Goal: Transaction & Acquisition: Book appointment/travel/reservation

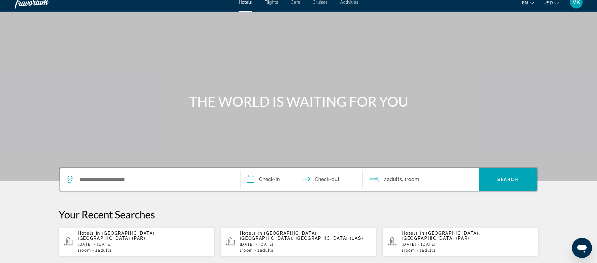
scroll to position [8, 0]
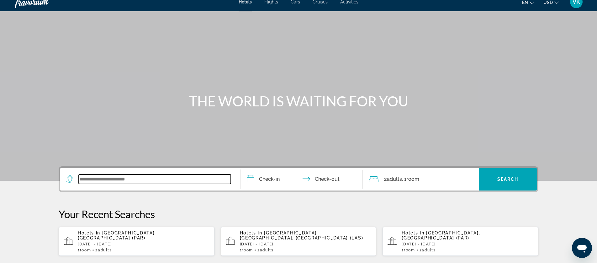
click at [106, 180] on input "Search widget" at bounding box center [155, 178] width 152 height 9
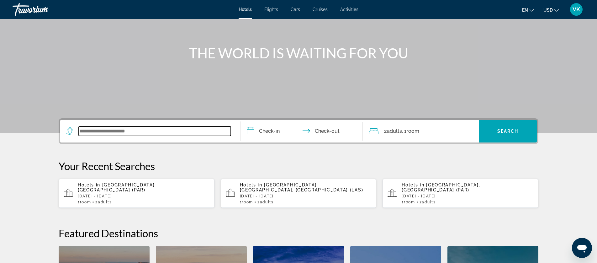
scroll to position [0, 0]
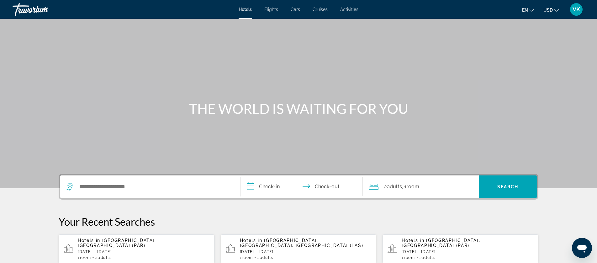
click at [322, 10] on span "Cruises" at bounding box center [319, 9] width 15 height 5
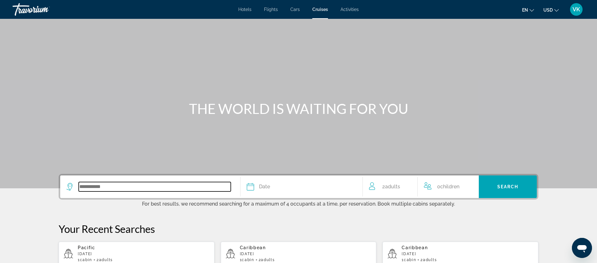
click at [97, 185] on input "Search widget" at bounding box center [155, 186] width 152 height 9
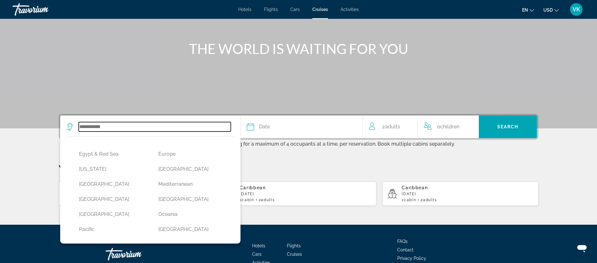
scroll to position [104, 0]
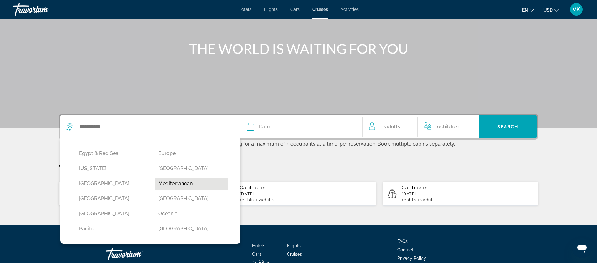
click at [175, 184] on button "Mediterranean" at bounding box center [191, 183] width 73 height 12
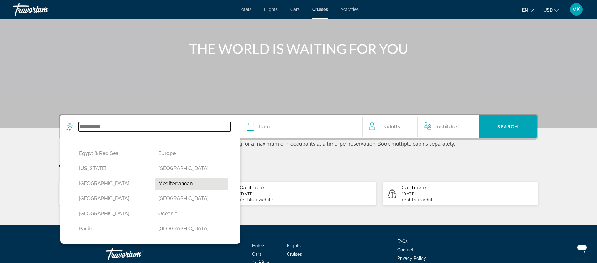
type input "**********"
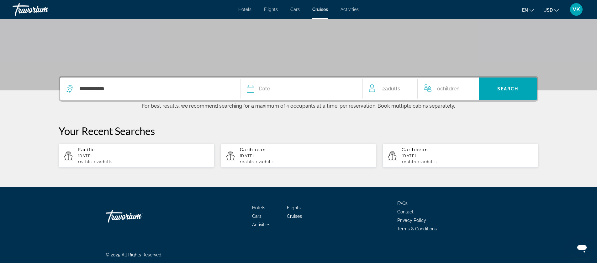
scroll to position [98, 0]
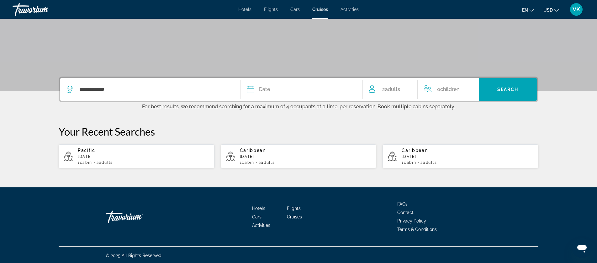
click at [264, 89] on span "Date" at bounding box center [264, 89] width 11 height 9
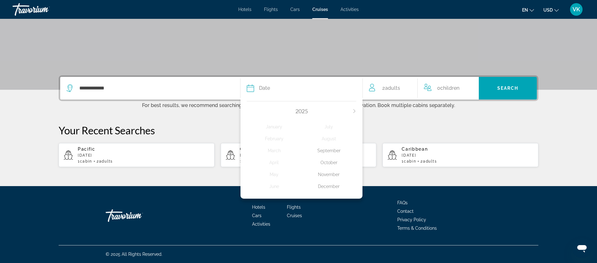
click at [354, 110] on icon "Next month" at bounding box center [354, 111] width 4 height 4
click at [274, 174] on div "May" at bounding box center [274, 174] width 55 height 11
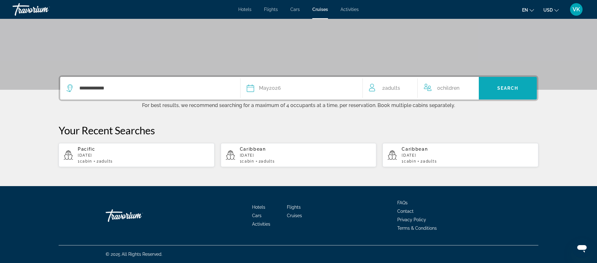
click at [510, 87] on span "Search" at bounding box center [507, 88] width 21 height 5
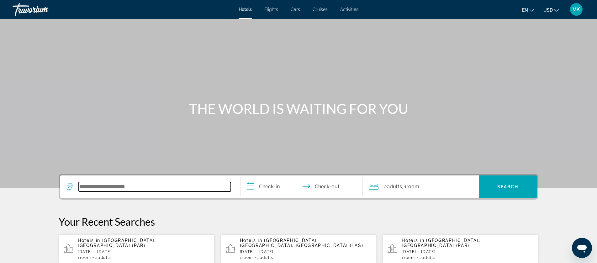
click at [89, 184] on input "Search widget" at bounding box center [155, 186] width 152 height 9
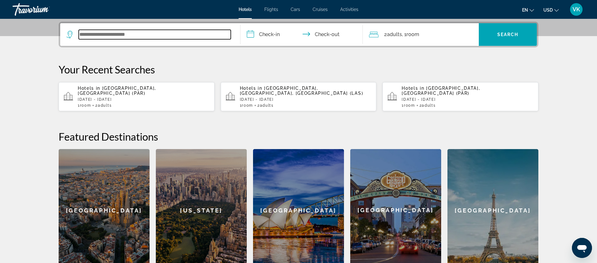
scroll to position [153, 0]
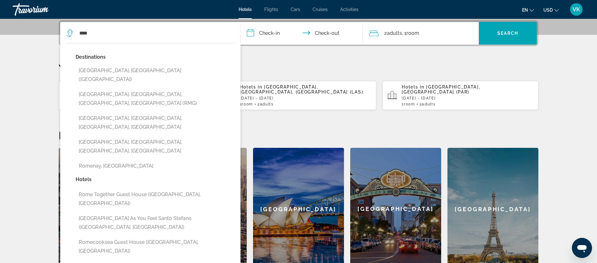
click at [107, 71] on button "[GEOGRAPHIC_DATA], [GEOGRAPHIC_DATA] ([GEOGRAPHIC_DATA])" at bounding box center [155, 75] width 159 height 21
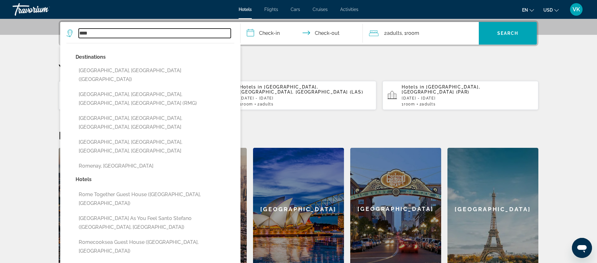
type input "**********"
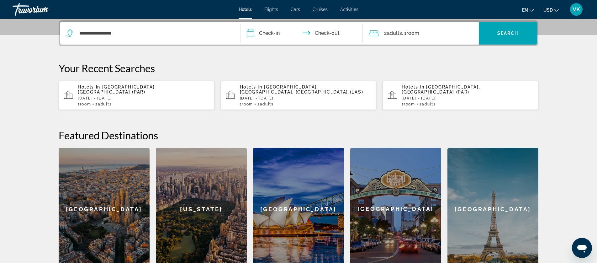
click at [268, 32] on input "**********" at bounding box center [302, 34] width 125 height 24
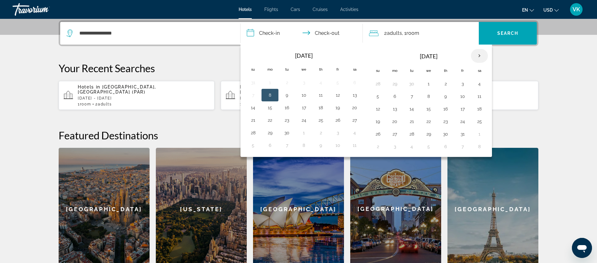
click at [478, 55] on th "Next month" at bounding box center [479, 56] width 17 height 14
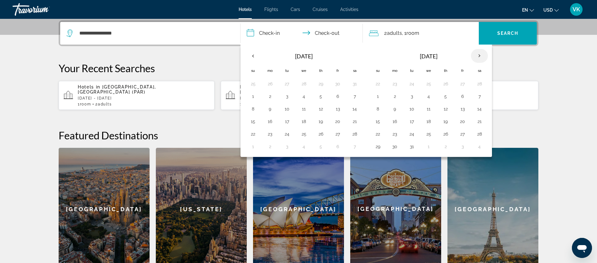
click at [478, 55] on th "Next month" at bounding box center [479, 56] width 17 height 14
click at [479, 56] on th "Next month" at bounding box center [479, 56] width 17 height 14
click at [377, 108] on button "10" at bounding box center [378, 108] width 10 height 9
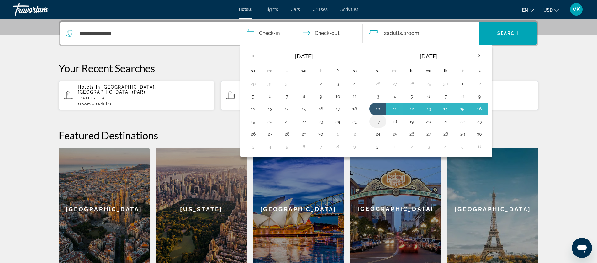
click at [378, 121] on button "17" at bounding box center [378, 121] width 10 height 9
type input "**********"
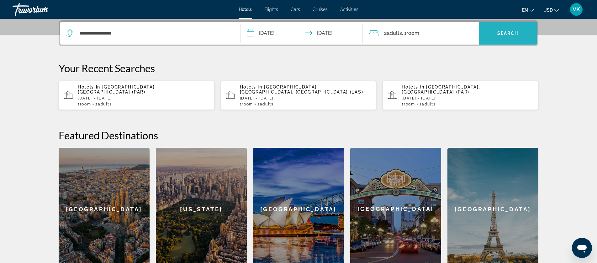
click at [498, 31] on span "Search" at bounding box center [507, 33] width 21 height 5
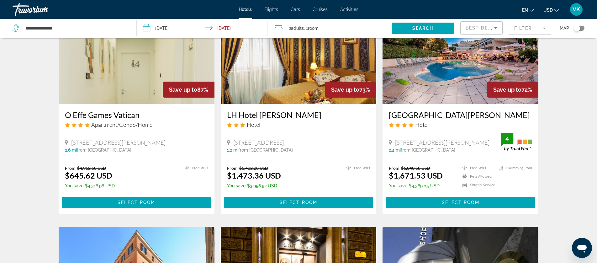
scroll to position [55, 0]
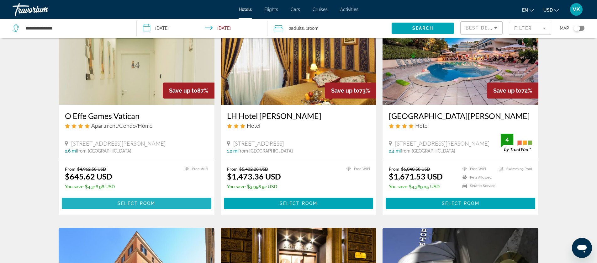
click at [129, 204] on span "Select Room" at bounding box center [136, 203] width 38 height 5
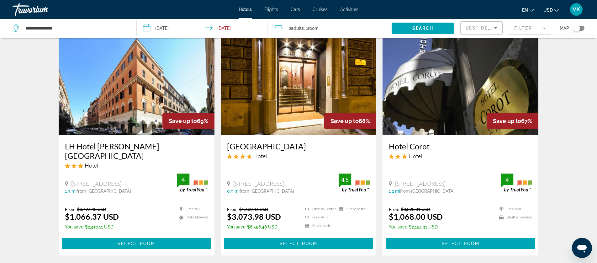
scroll to position [247, 0]
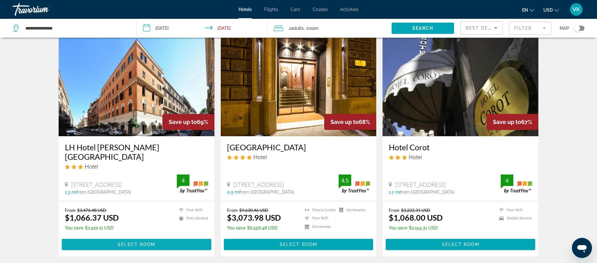
click at [134, 242] on span "Select Room" at bounding box center [136, 244] width 38 height 5
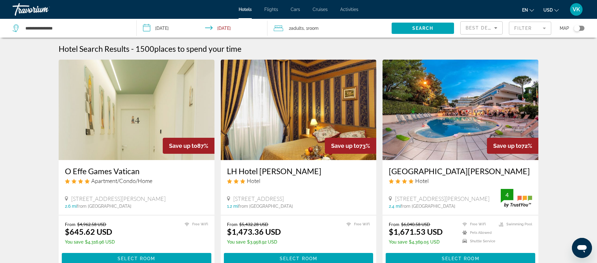
click at [496, 28] on icon "Sort by" at bounding box center [495, 28] width 3 height 2
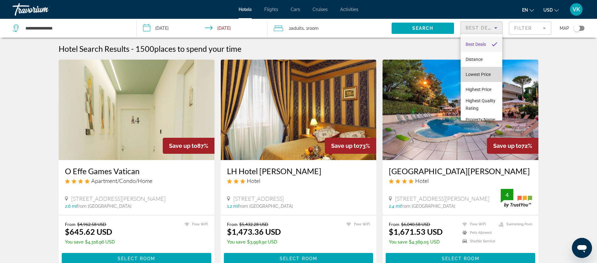
click at [477, 74] on span "Lowest Price" at bounding box center [477, 74] width 25 height 5
